Goal: Use online tool/utility: Utilize a website feature to perform a specific function

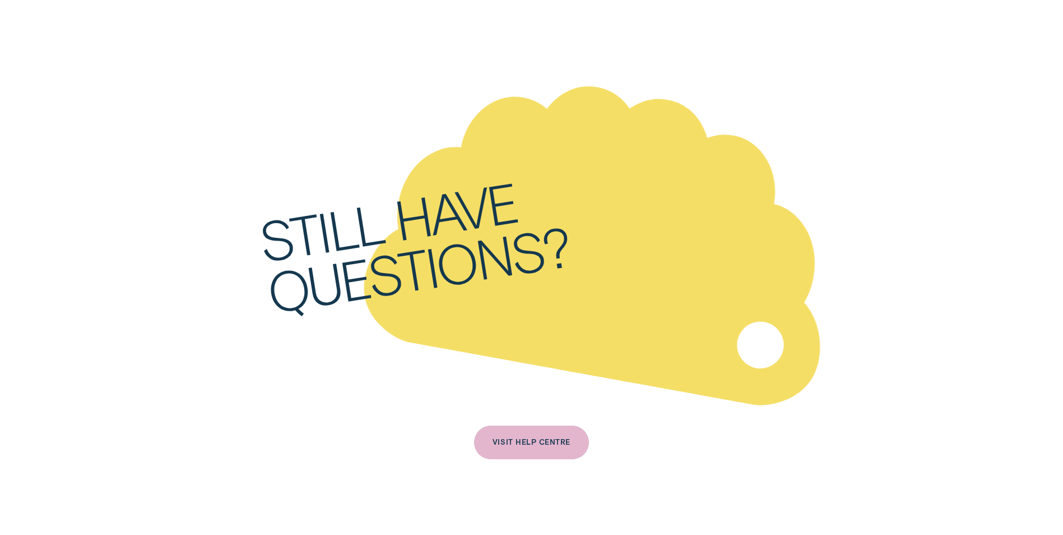
scroll to position [4316, 0]
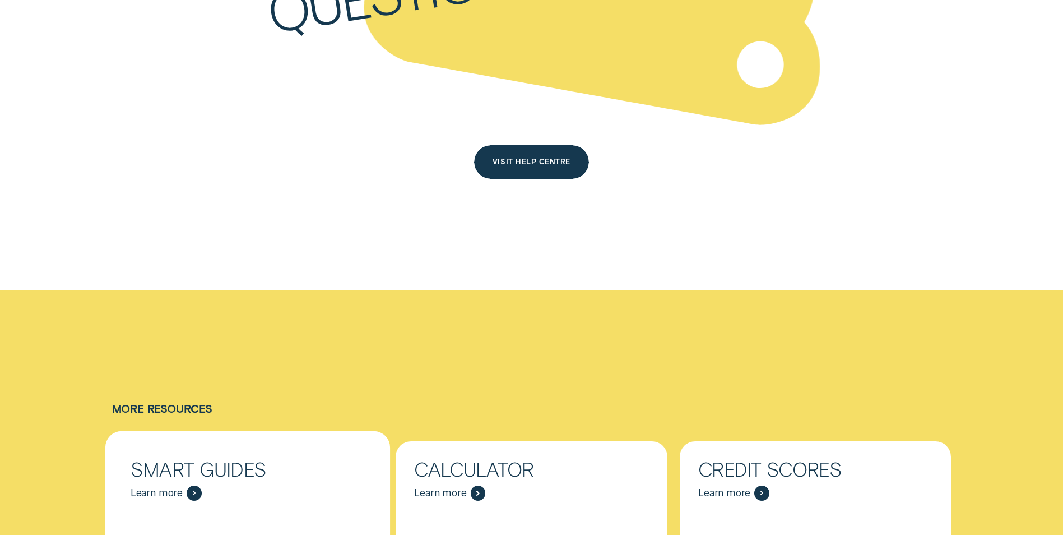
click at [153, 486] on span "Learn more" at bounding box center [157, 492] width 52 height 12
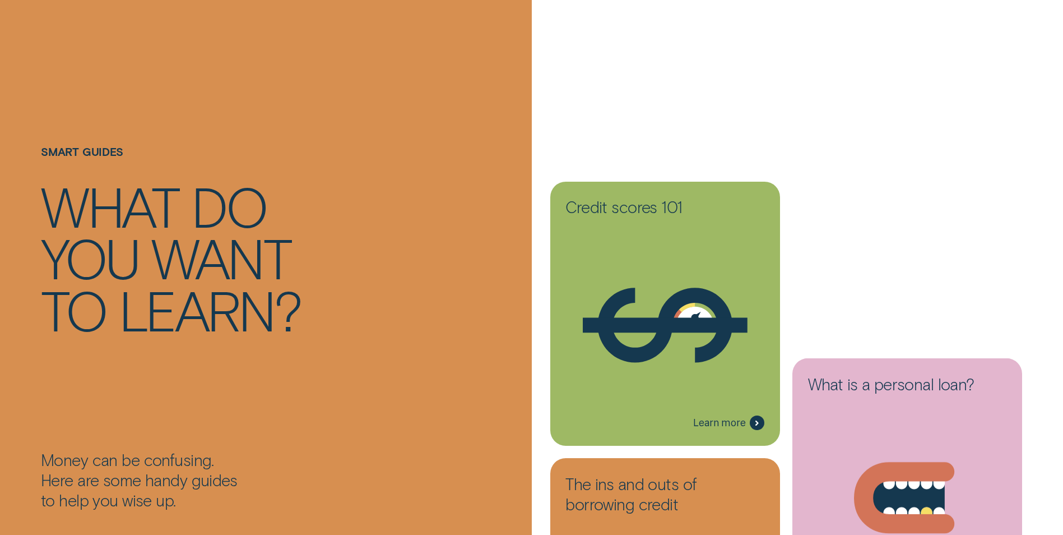
scroll to position [224, 0]
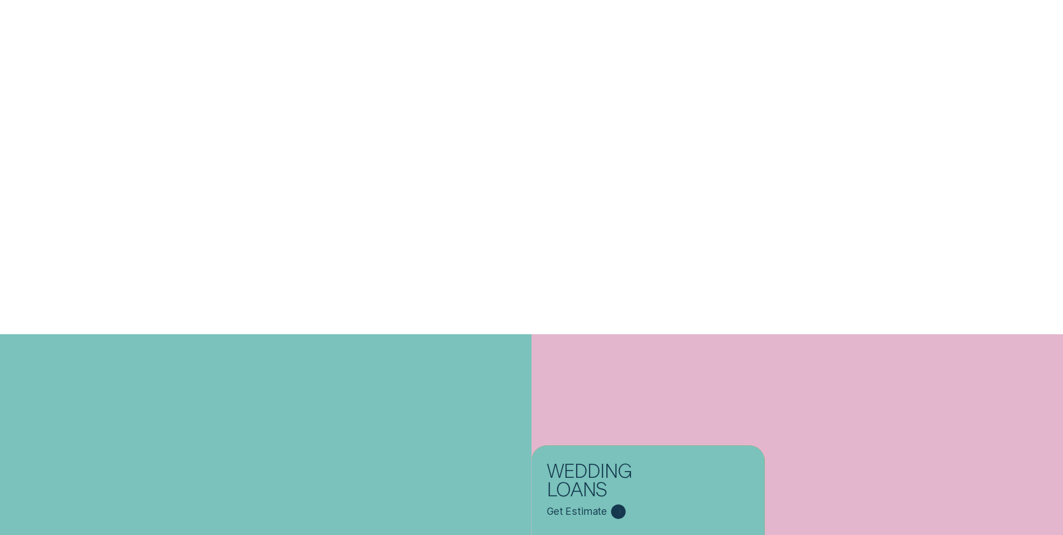
scroll to position [4723, 0]
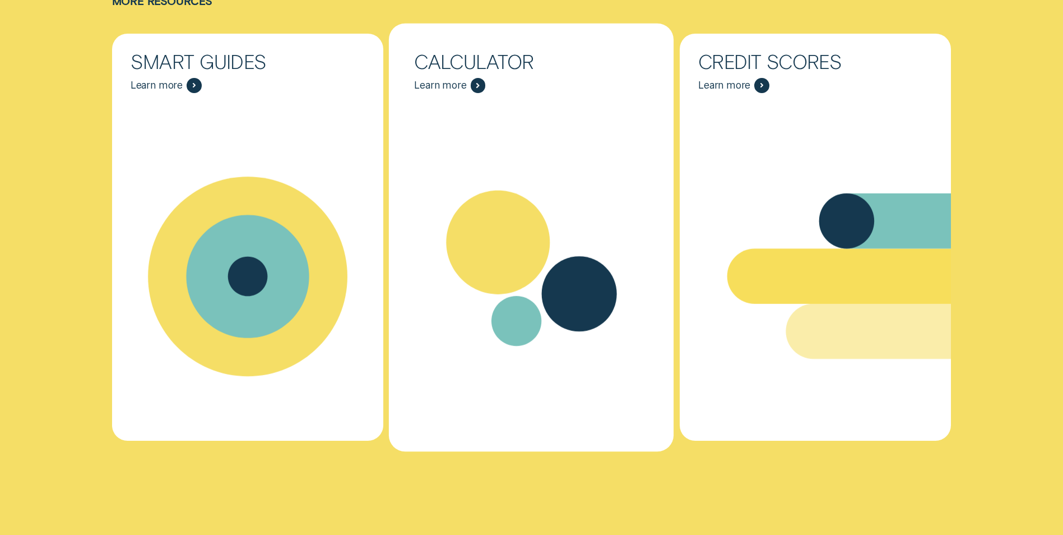
click at [498, 229] on icon "Calculator - Learn more" at bounding box center [499, 242] width 104 height 104
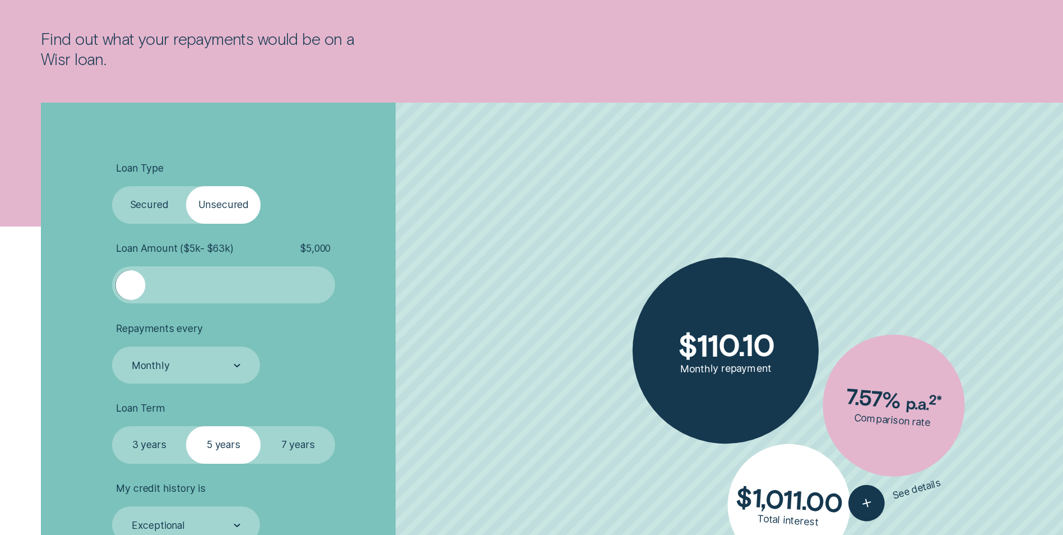
scroll to position [280, 0]
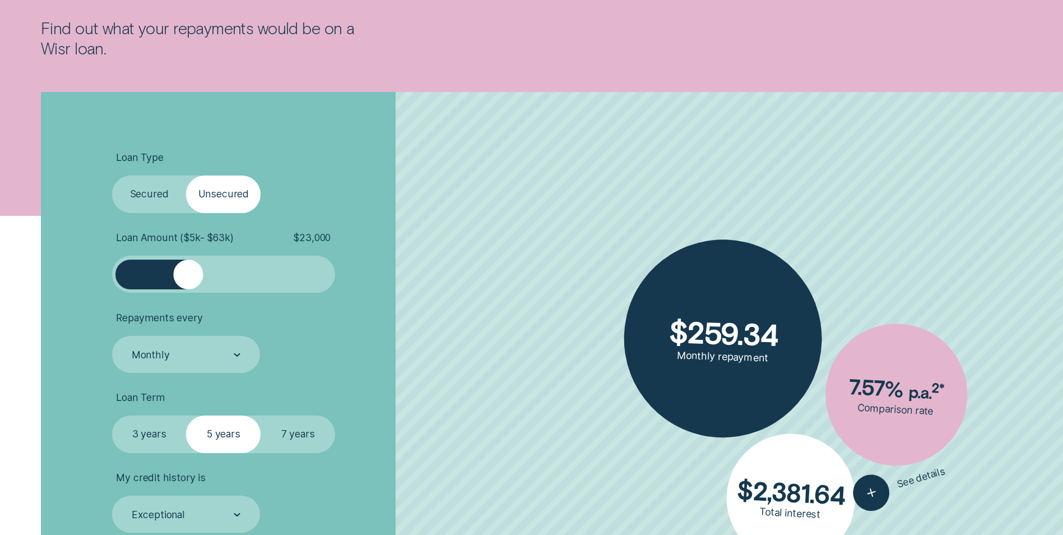
drag, startPoint x: 135, startPoint y: 271, endPoint x: 188, endPoint y: 274, distance: 53.3
click at [188, 274] on div at bounding box center [188, 274] width 30 height 30
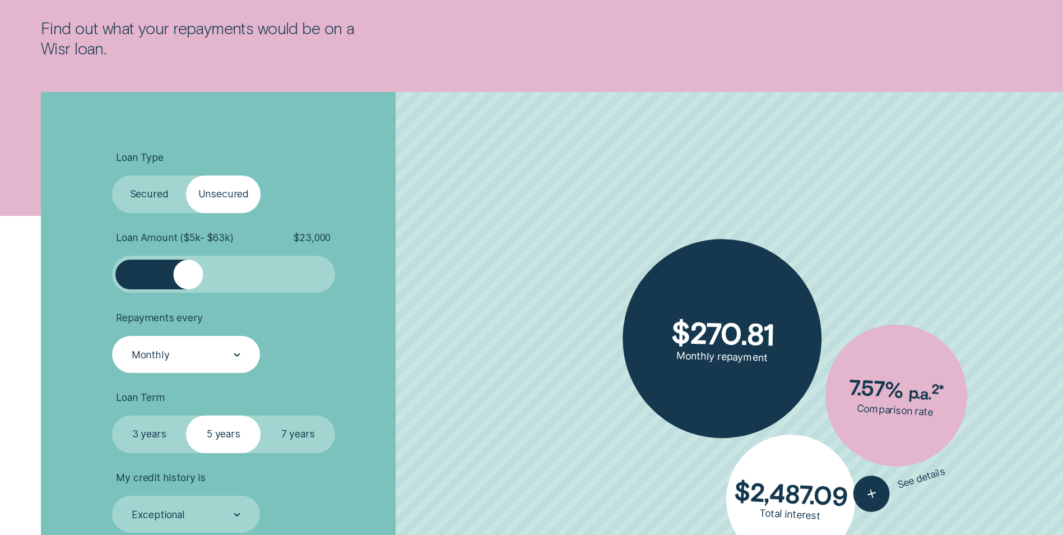
scroll to position [336, 0]
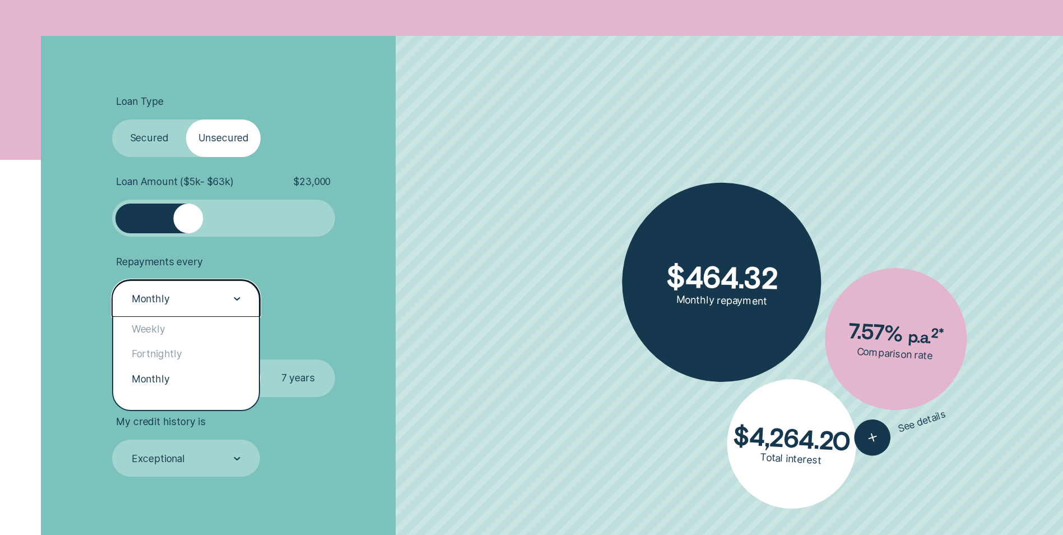
click at [230, 308] on div "Monthly" at bounding box center [186, 298] width 148 height 37
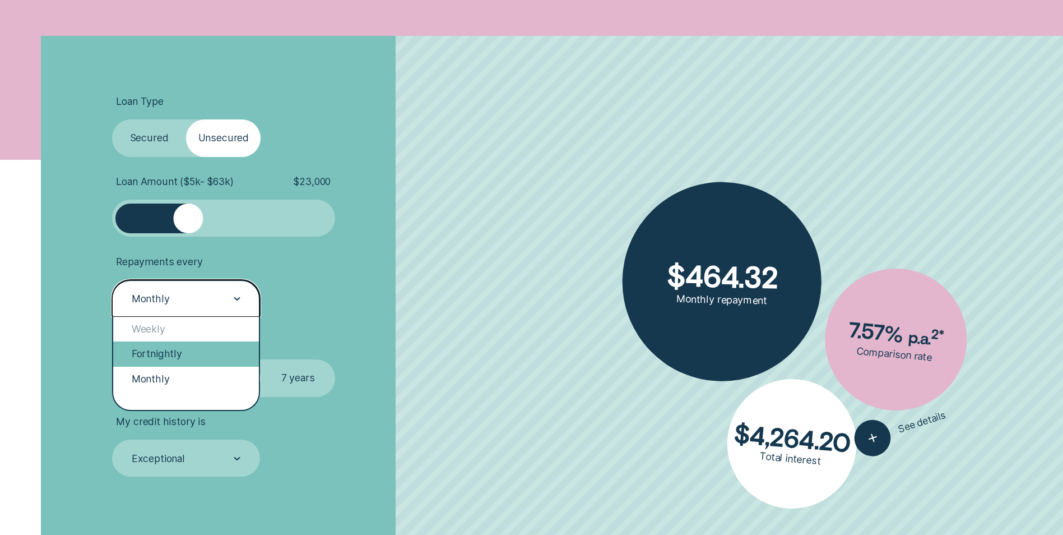
click at [203, 353] on div "Fortnightly" at bounding box center [186, 353] width 146 height 25
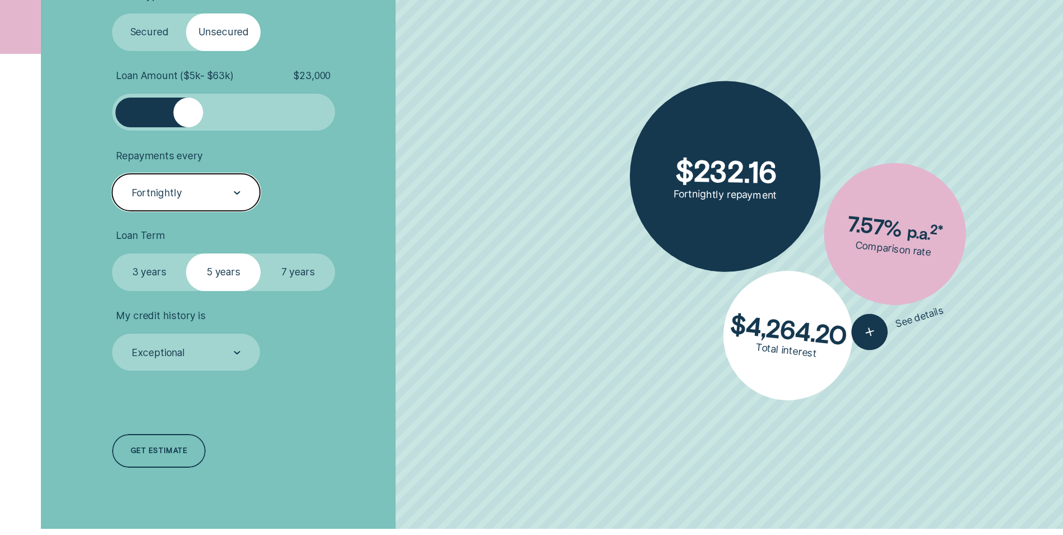
scroll to position [448, 0]
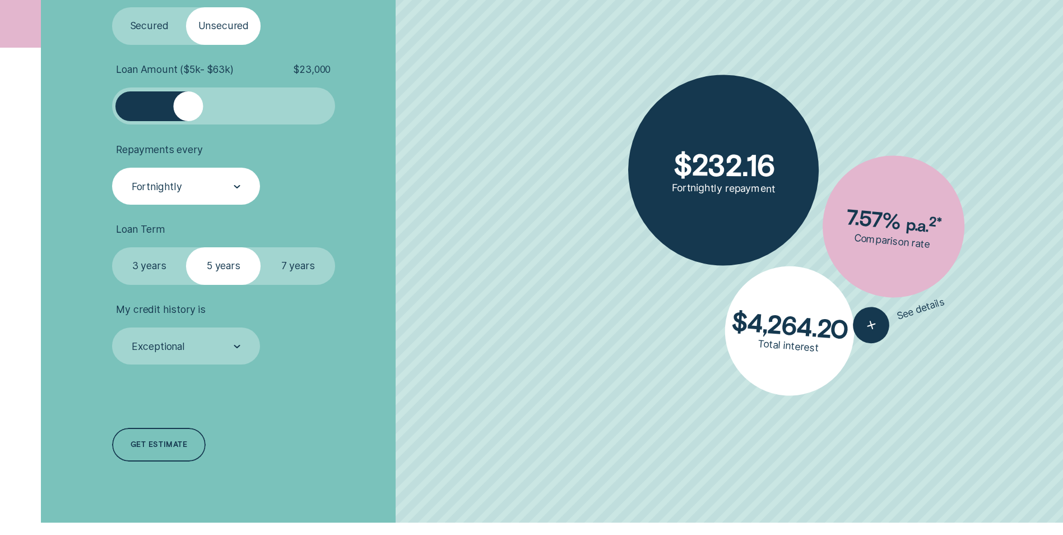
click at [151, 268] on label "3 years" at bounding box center [149, 265] width 75 height 37
click at [112, 247] on input "3 years" at bounding box center [112, 247] width 0 height 0
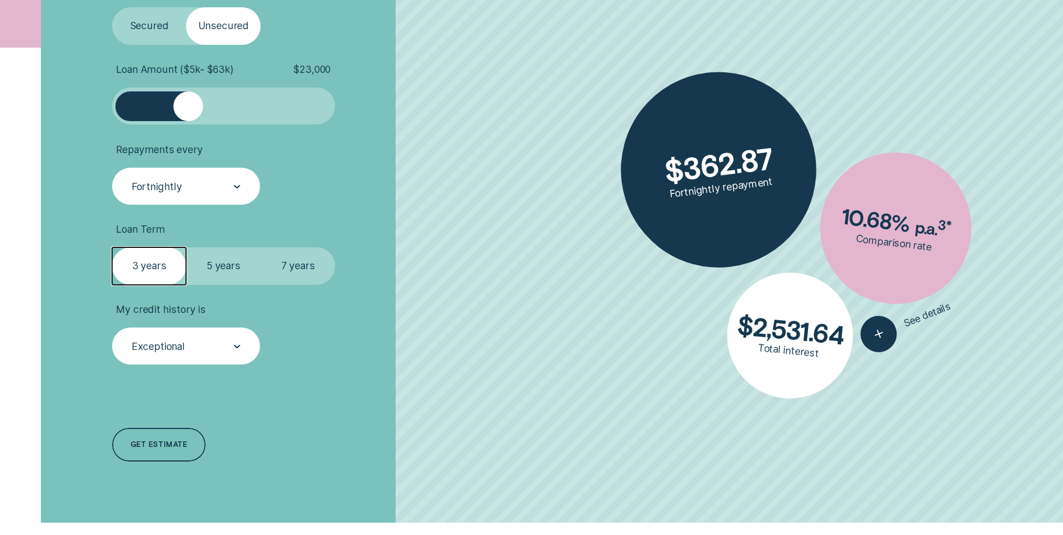
click at [214, 346] on div "Exceptional" at bounding box center [186, 347] width 110 height 14
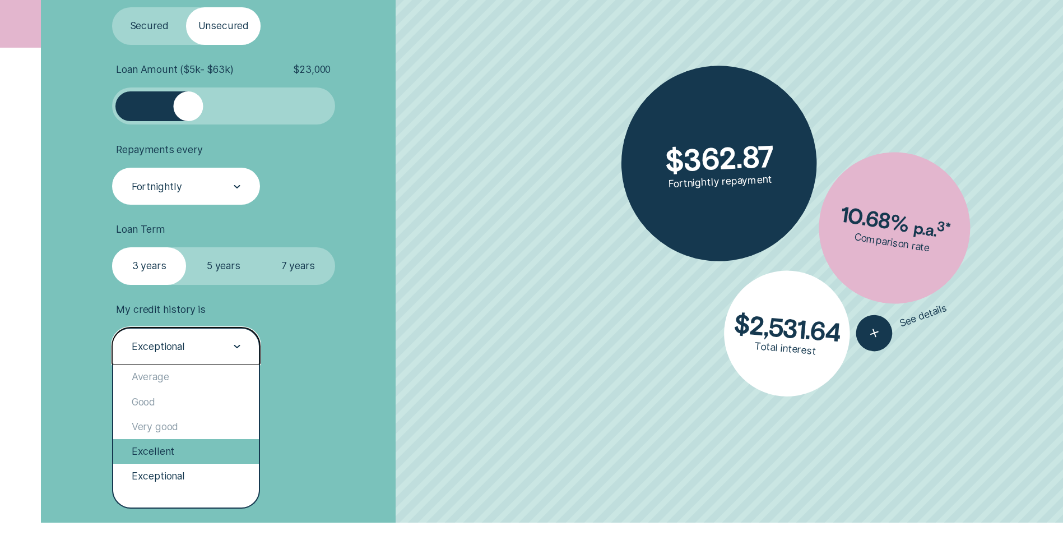
click at [184, 453] on div "Excellent" at bounding box center [186, 451] width 146 height 25
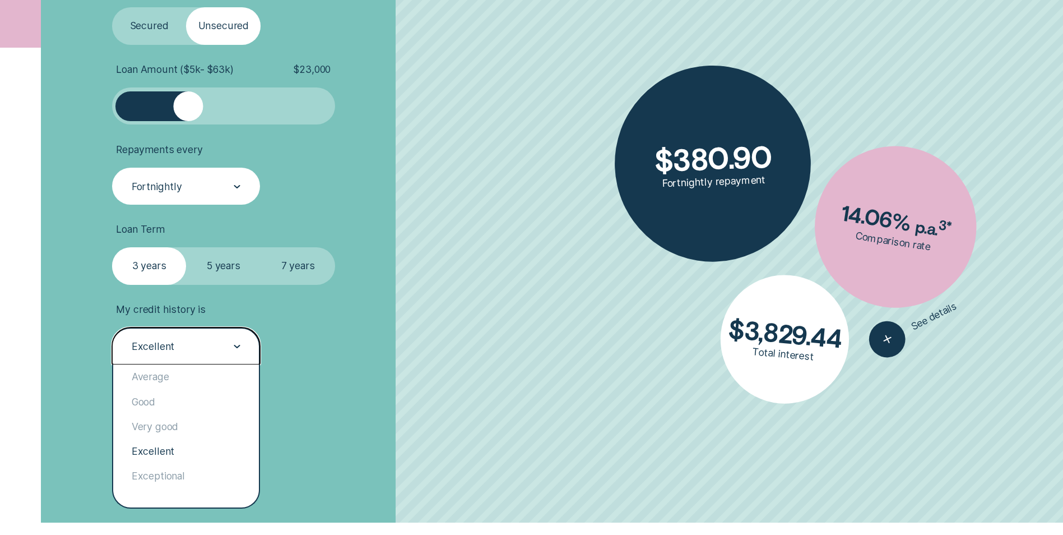
click at [198, 340] on div "Excellent" at bounding box center [186, 347] width 110 height 14
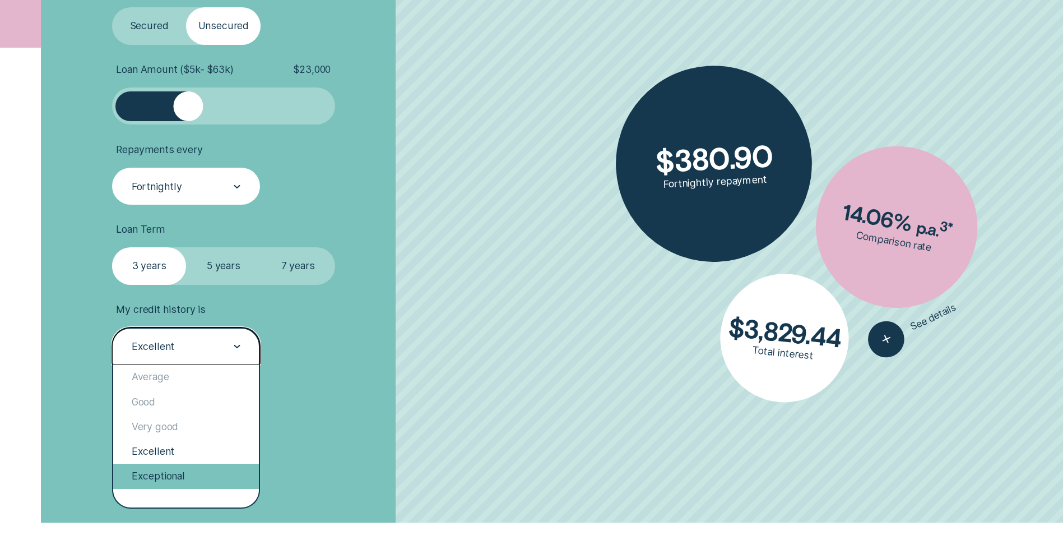
click at [182, 471] on div "Exceptional" at bounding box center [186, 476] width 146 height 25
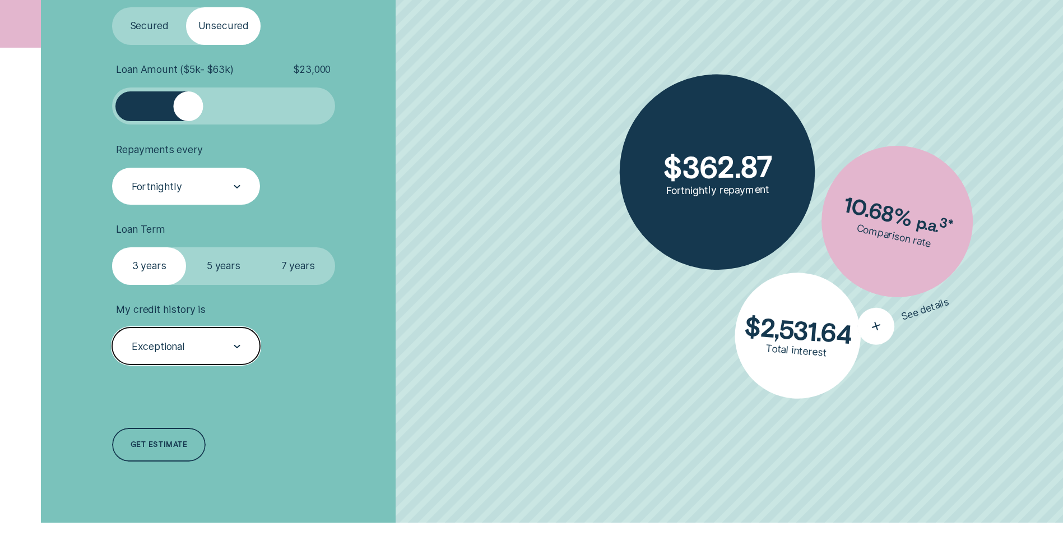
click at [872, 327] on icon "button" at bounding box center [876, 326] width 23 height 22
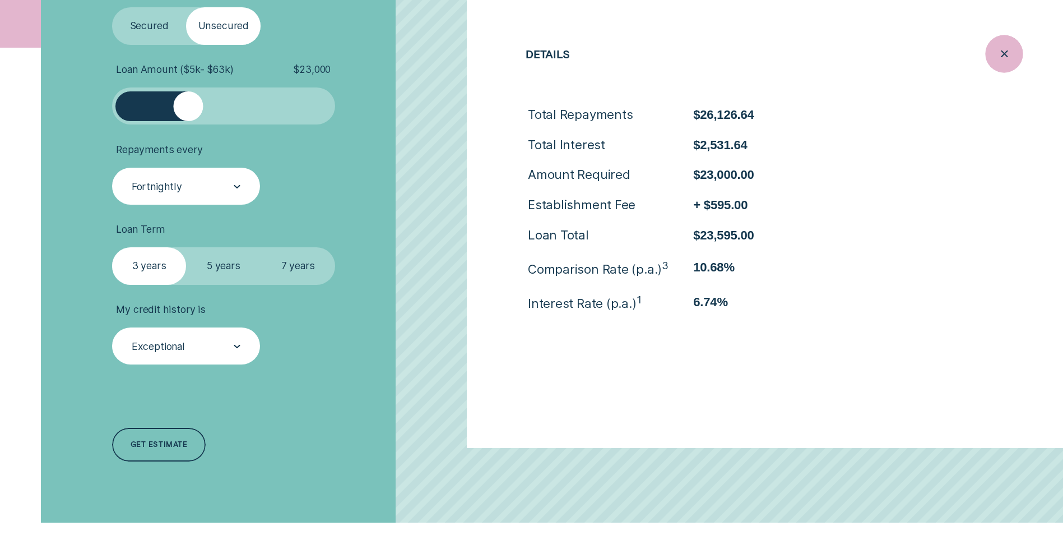
click at [1013, 58] on icon "Close loan details" at bounding box center [1004, 53] width 19 height 17
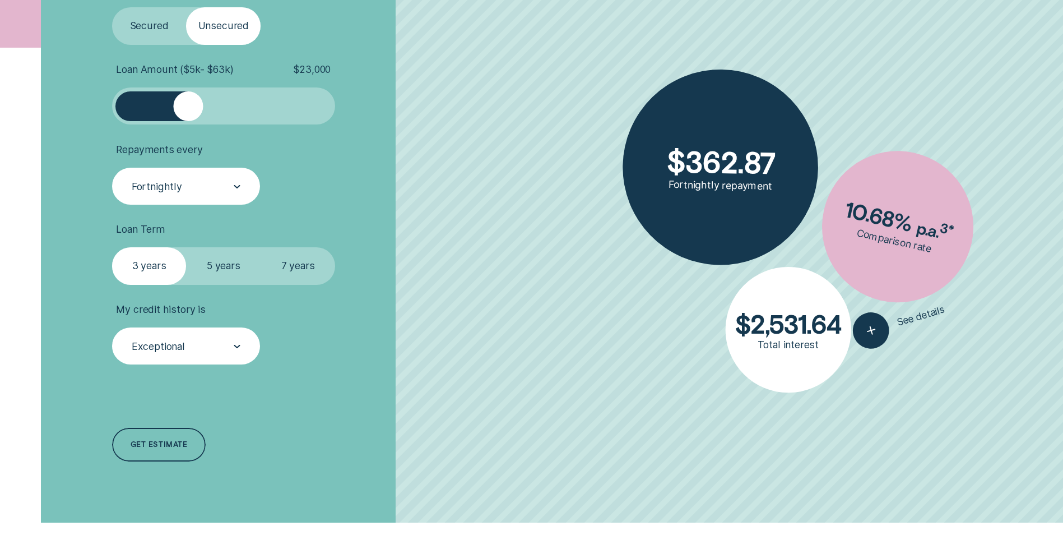
click at [152, 39] on label "Secured" at bounding box center [149, 25] width 75 height 37
click at [112, 7] on input "Secured" at bounding box center [112, 7] width 0 height 0
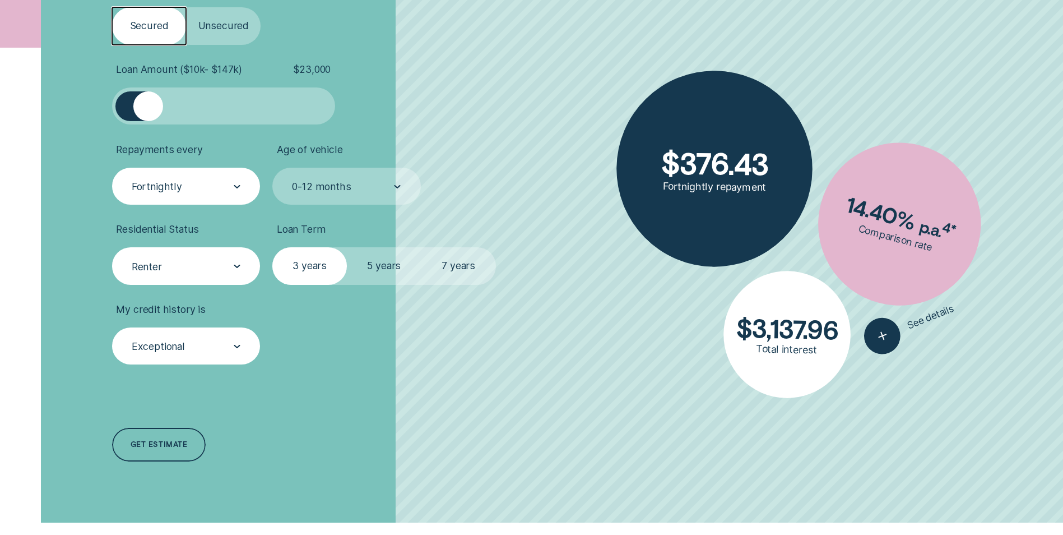
click at [230, 271] on div "Renter" at bounding box center [186, 266] width 110 height 14
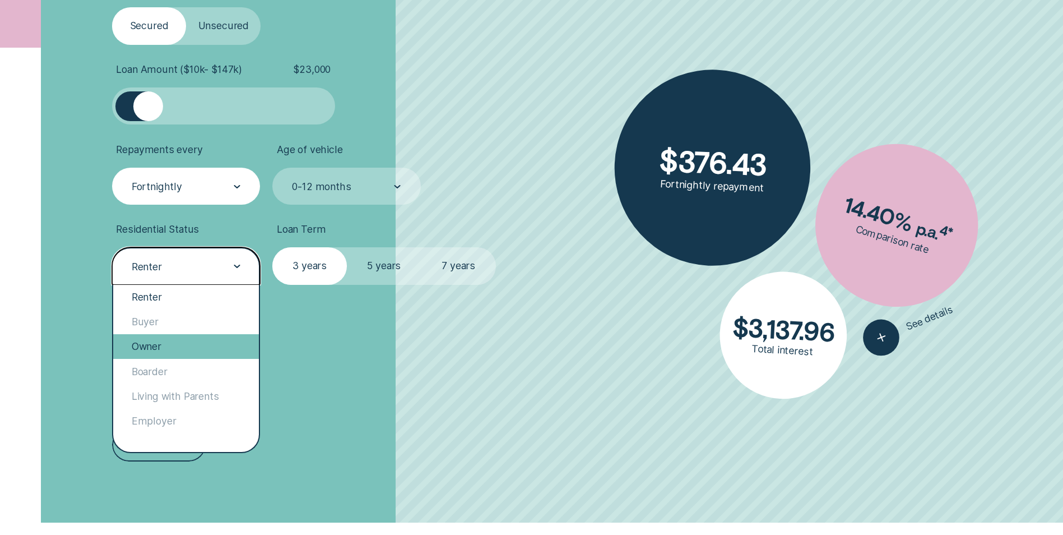
click at [202, 344] on div "Owner" at bounding box center [186, 346] width 146 height 25
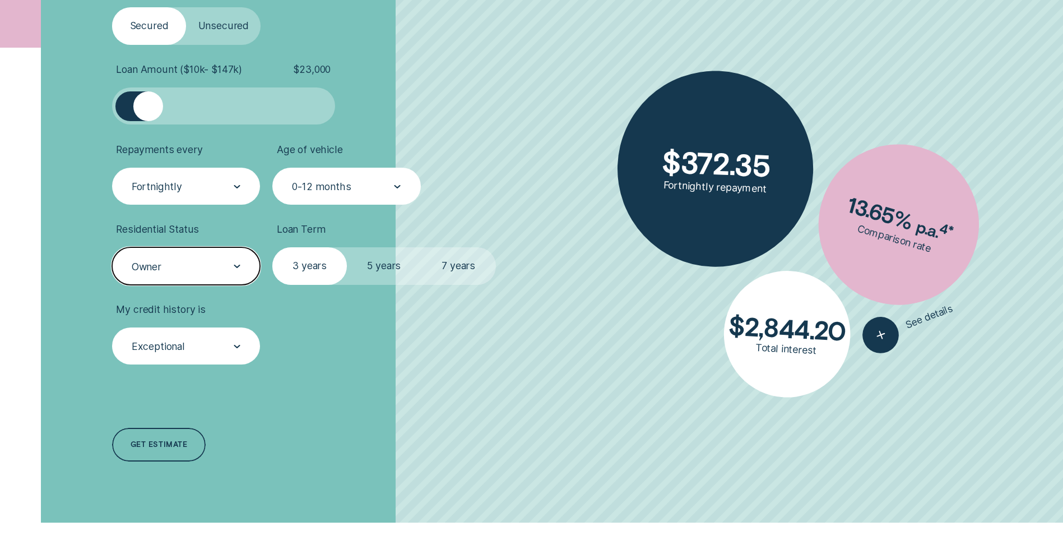
click at [381, 179] on div "0-12 months" at bounding box center [346, 186] width 148 height 37
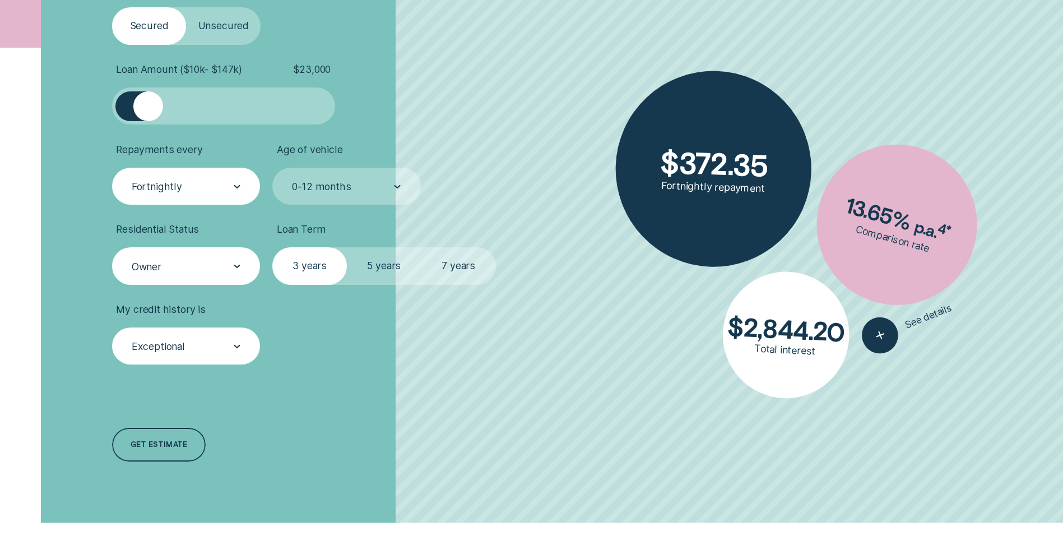
click at [448, 138] on ul "Loan Type Select Loan Type Secured Unsecured Loan Amount ( $10k - $147k ) $ 23,…" at bounding box center [283, 173] width 342 height 381
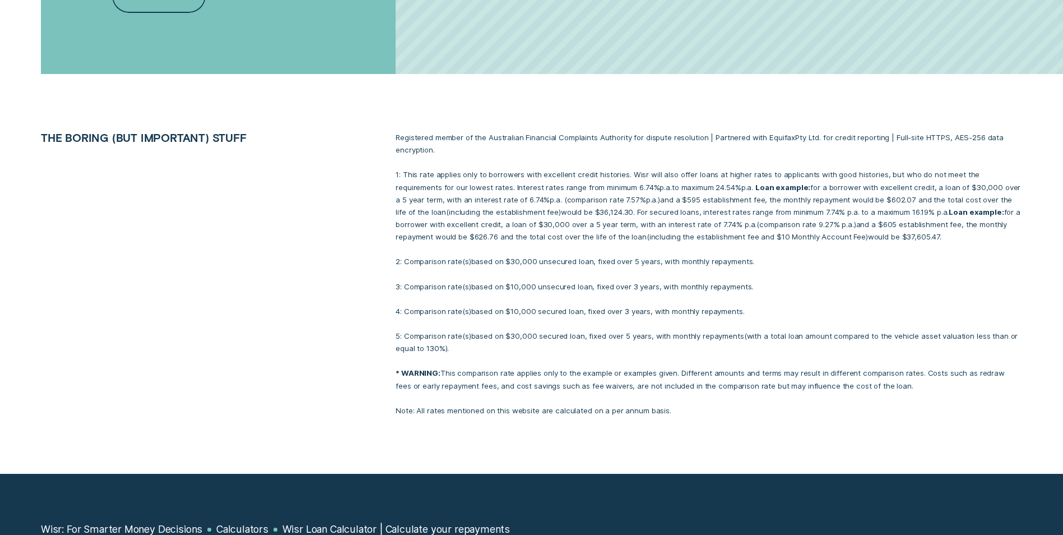
scroll to position [1121, 0]
